Goal: Find specific page/section

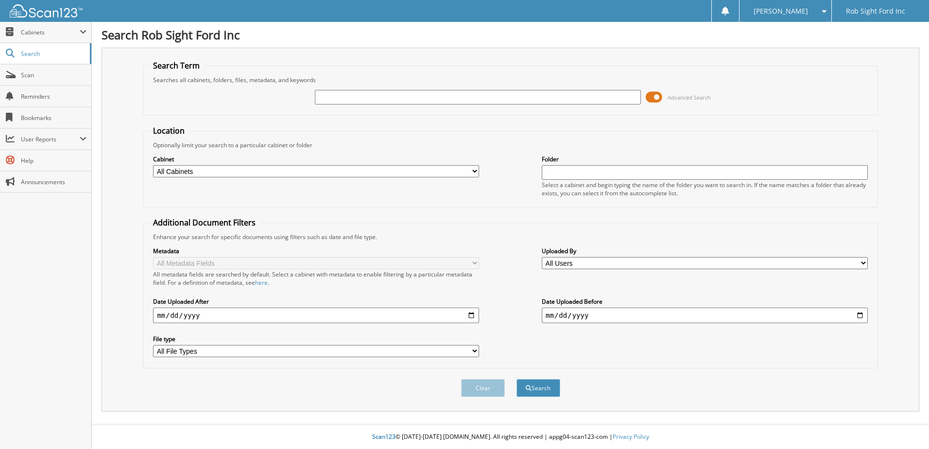
click at [654, 99] on span at bounding box center [654, 97] width 17 height 15
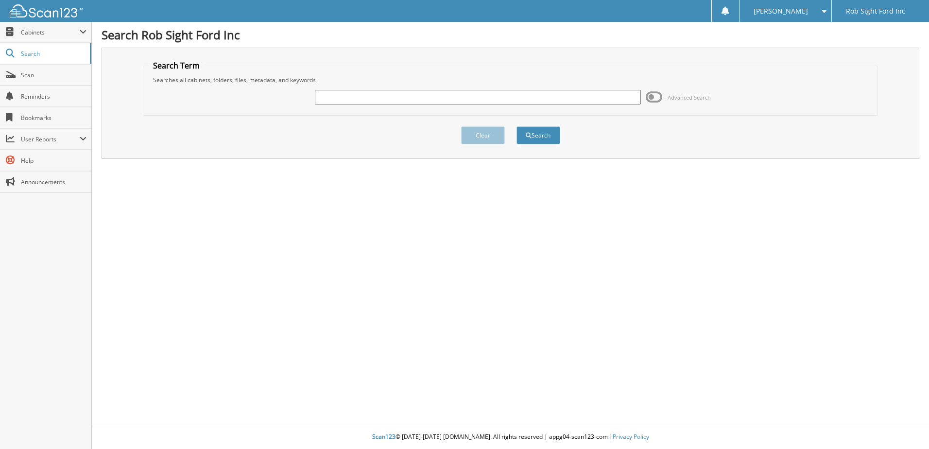
click at [387, 98] on input "text" at bounding box center [478, 97] width 326 height 15
type input "9389132A"
click at [517, 126] on button "Search" at bounding box center [539, 135] width 44 height 18
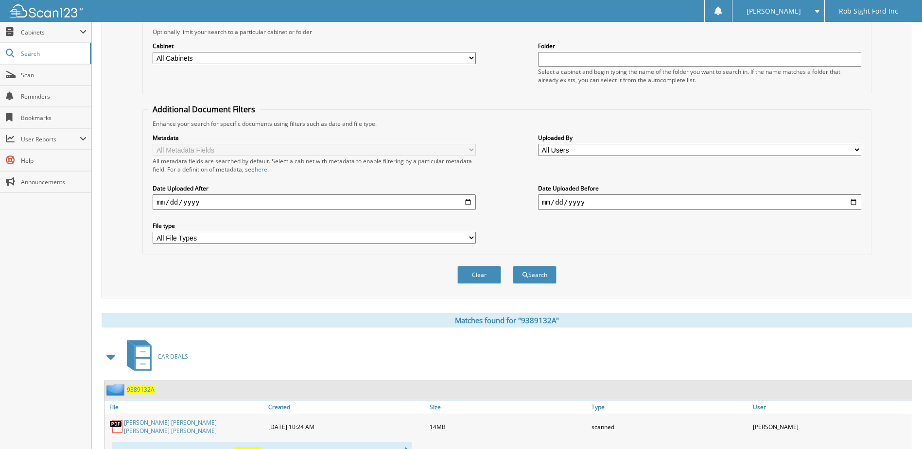
scroll to position [243, 0]
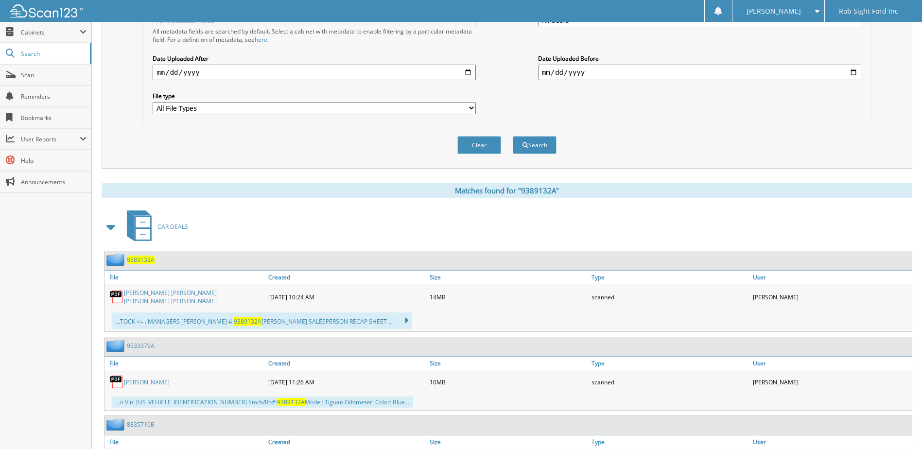
click at [148, 295] on link "[PERSON_NAME] [PERSON_NAME] [PERSON_NAME] [PERSON_NAME]" at bounding box center [193, 297] width 139 height 17
